Goal: Task Accomplishment & Management: Use online tool/utility

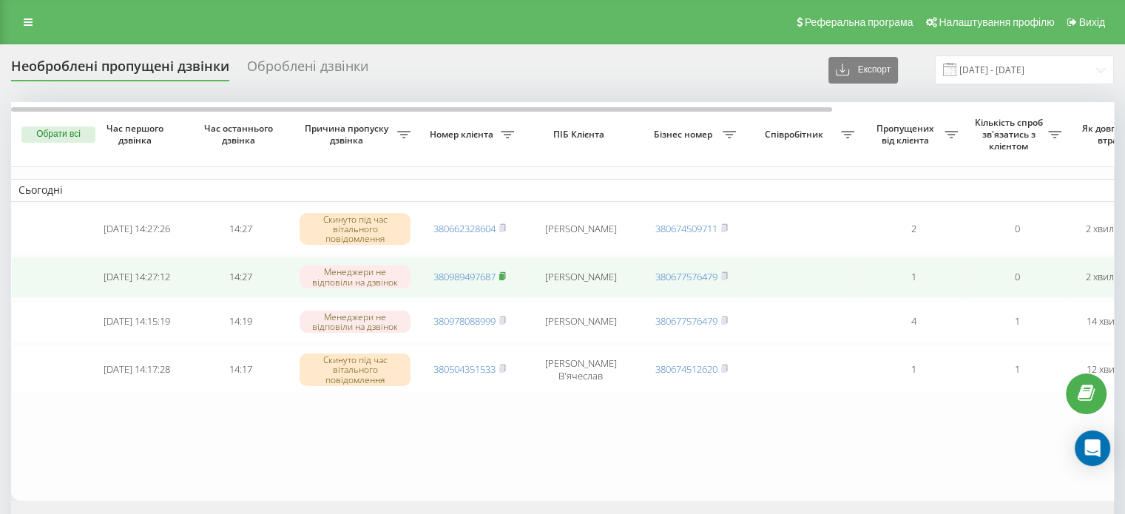
click at [506, 275] on icon at bounding box center [502, 276] width 7 height 9
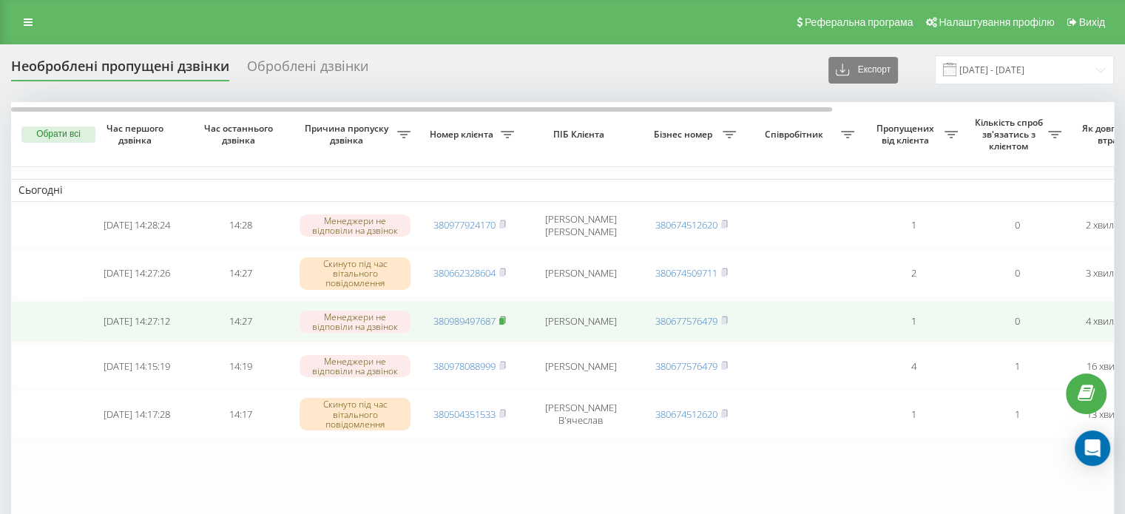
click at [506, 319] on icon at bounding box center [502, 320] width 7 height 9
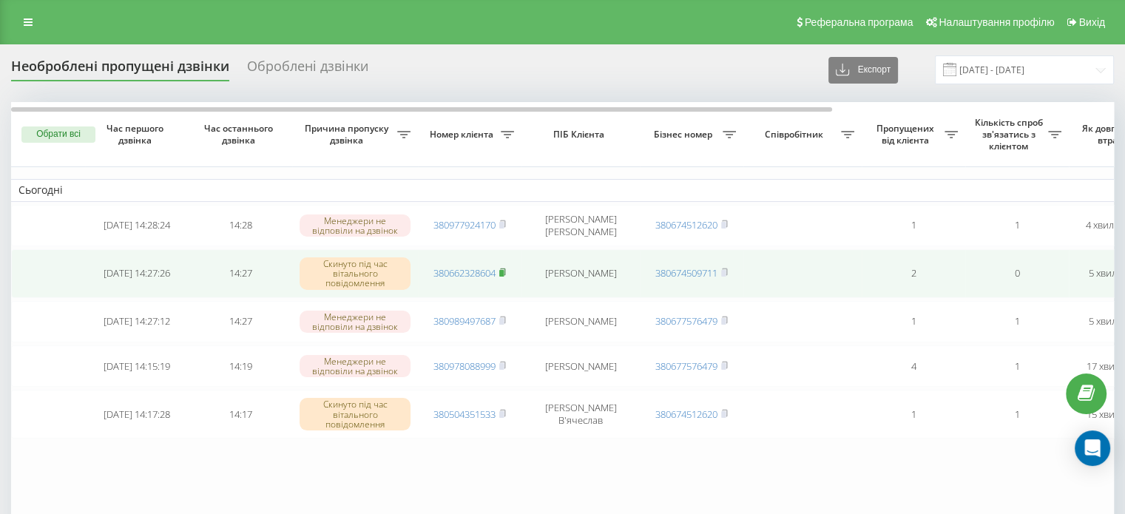
click at [506, 269] on icon at bounding box center [502, 272] width 7 height 9
